Goal: Information Seeking & Learning: Learn about a topic

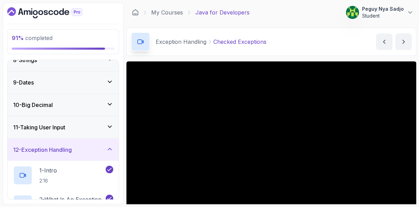
scroll to position [167, 0]
click at [108, 148] on icon at bounding box center [109, 149] width 7 height 7
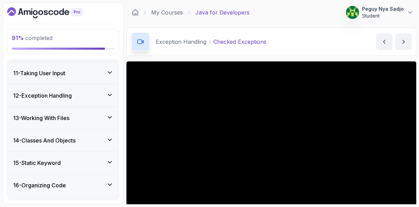
scroll to position [285, 0]
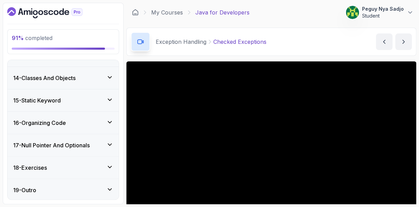
click at [89, 166] on div "18 - Exercises" at bounding box center [63, 168] width 100 height 8
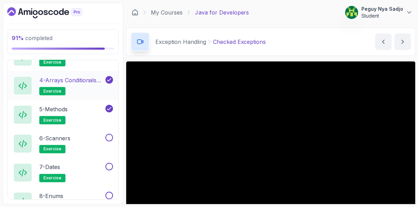
scroll to position [492, 0]
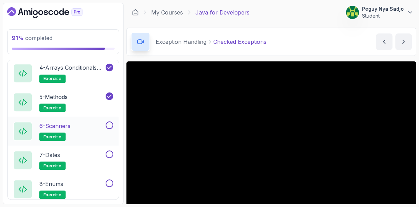
click at [56, 125] on p "6 - Scanners" at bounding box center [54, 126] width 31 height 8
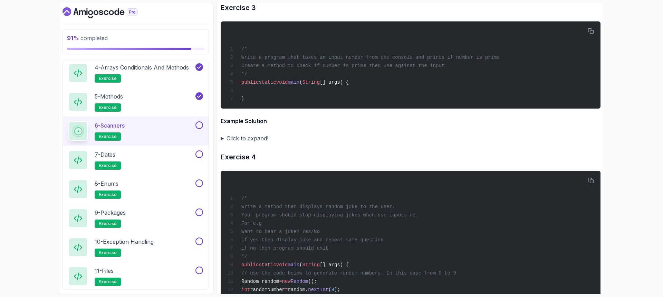
scroll to position [1565, 0]
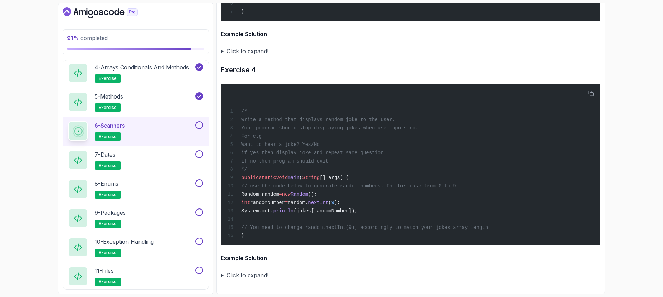
click at [256, 207] on summary "Click to expand!" at bounding box center [411, 275] width 380 height 10
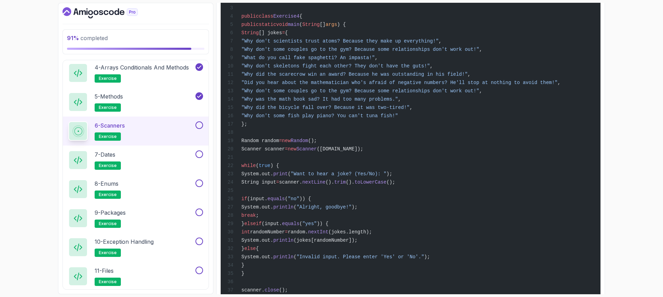
scroll to position [1956, 0]
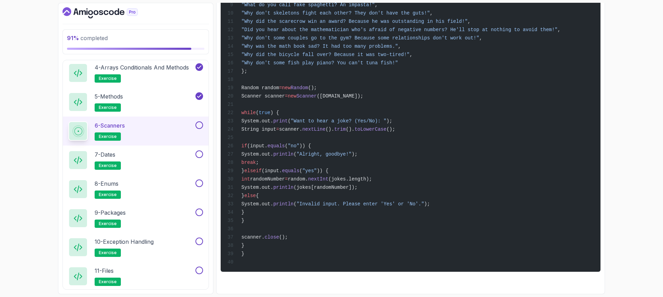
click at [199, 125] on button at bounding box center [199, 125] width 8 height 8
click at [110, 154] on p "7 - Dates" at bounding box center [105, 154] width 21 height 8
